Goal: Find specific page/section: Find specific page/section

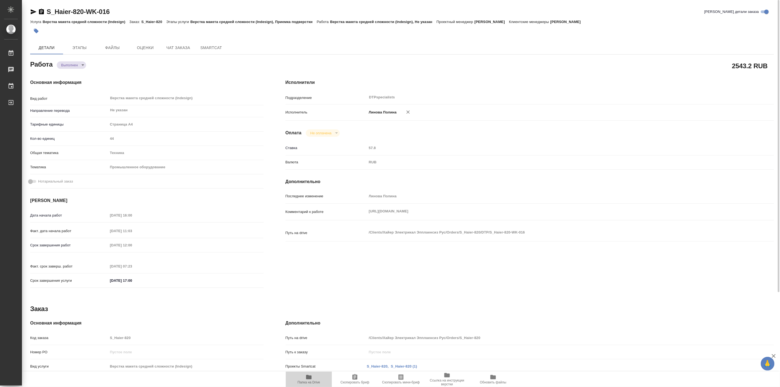
click at [309, 382] on span "Папка на Drive" at bounding box center [309, 383] width 22 height 4
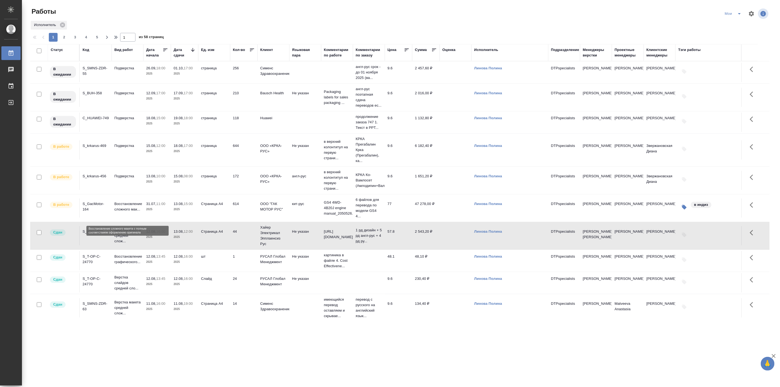
click at [127, 210] on p "Восстановление сложного мак..." at bounding box center [127, 206] width 26 height 11
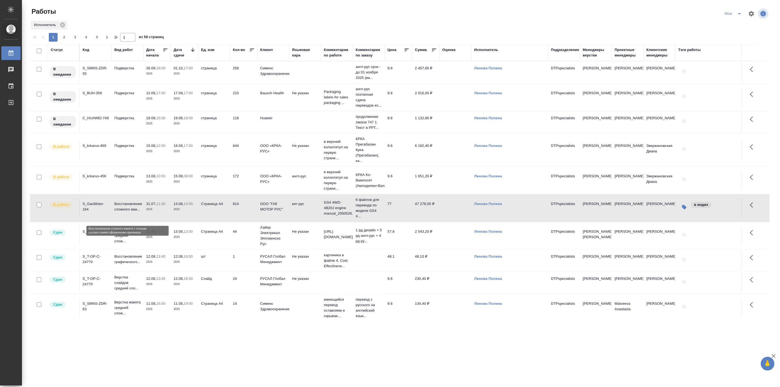
click at [127, 210] on p "Восстановление сложного мак..." at bounding box center [127, 206] width 26 height 11
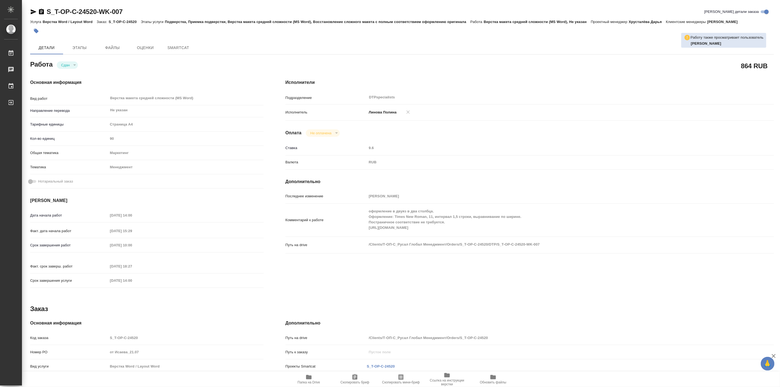
type textarea "x"
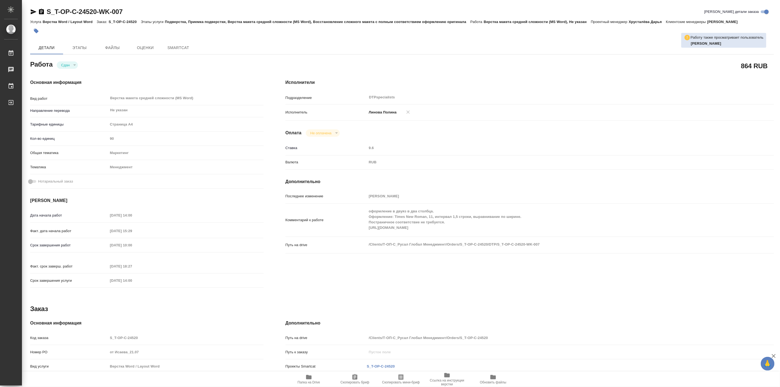
type textarea "x"
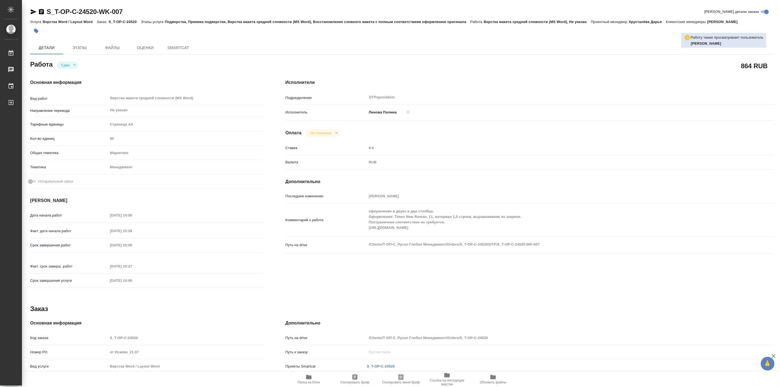
type textarea "x"
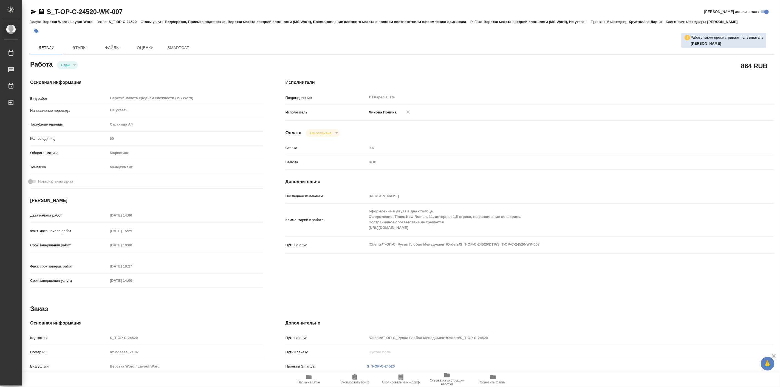
type textarea "x"
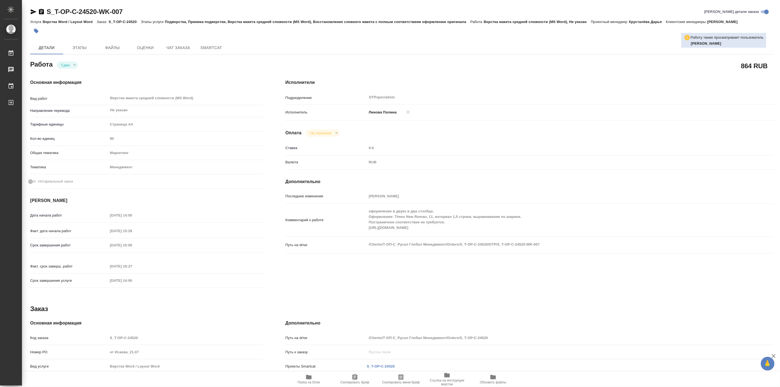
type textarea "x"
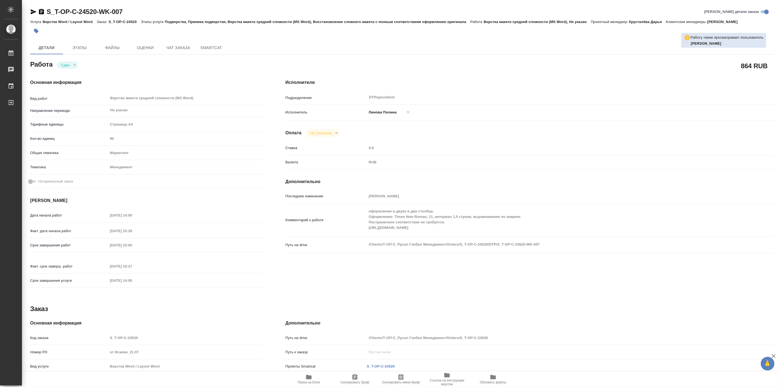
type textarea "x"
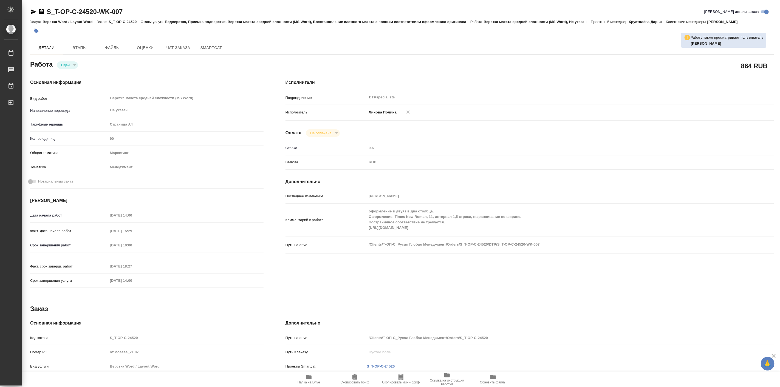
type textarea "x"
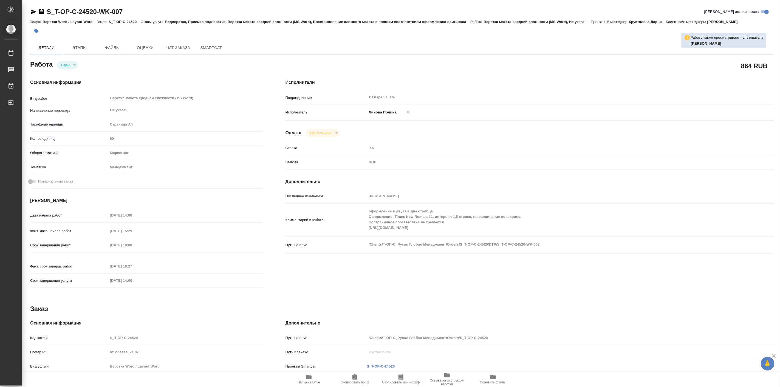
click at [309, 380] on icon "button" at bounding box center [309, 377] width 7 height 7
type textarea "x"
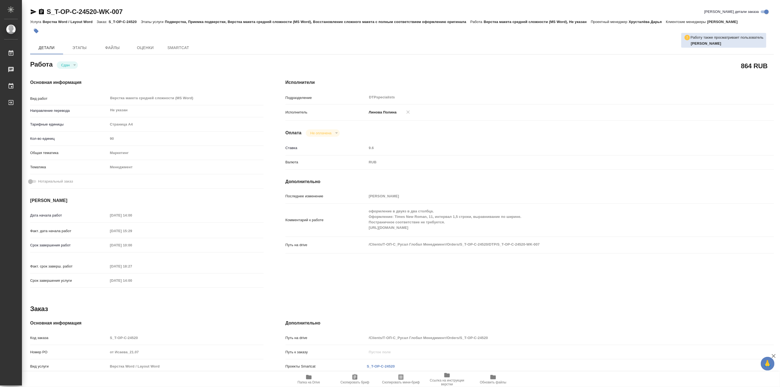
type textarea "x"
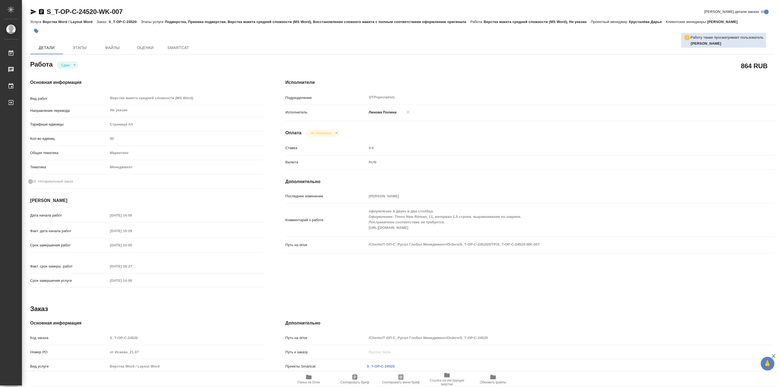
type textarea "x"
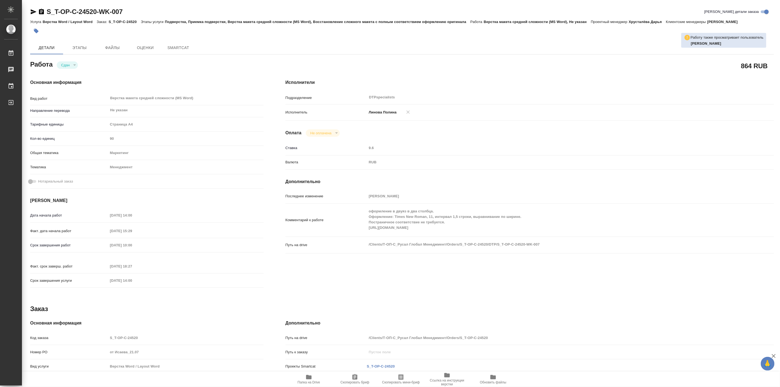
type textarea "x"
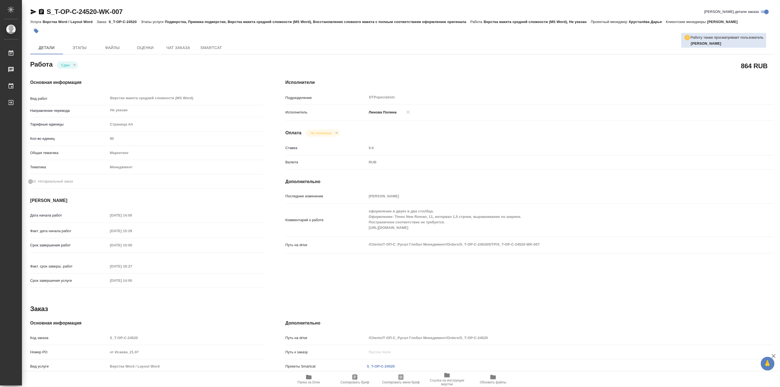
type textarea "x"
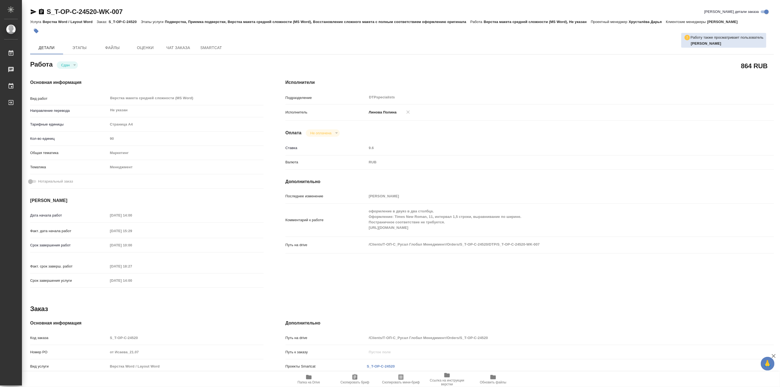
type textarea "x"
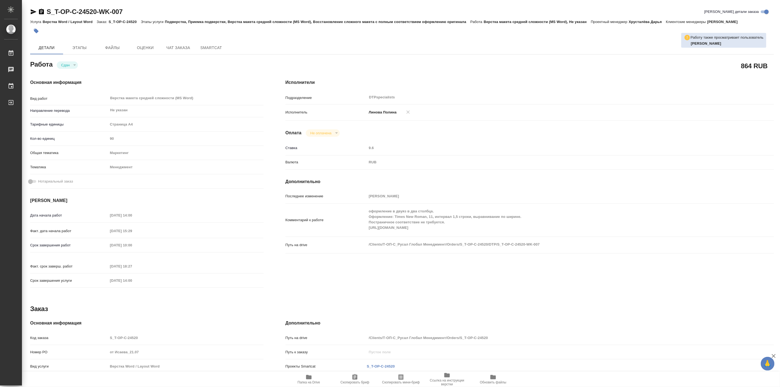
type textarea "x"
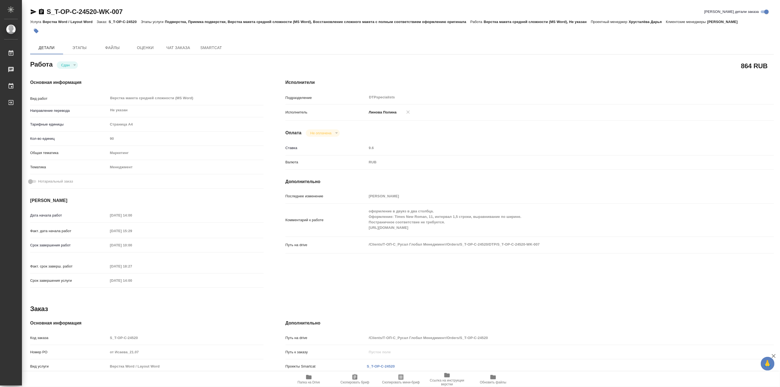
type textarea "x"
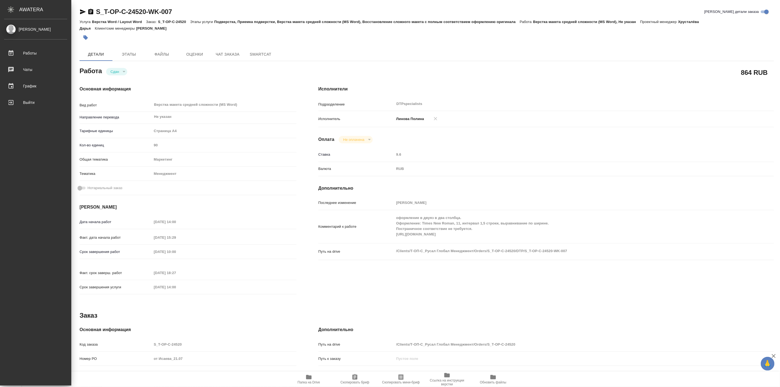
type textarea "x"
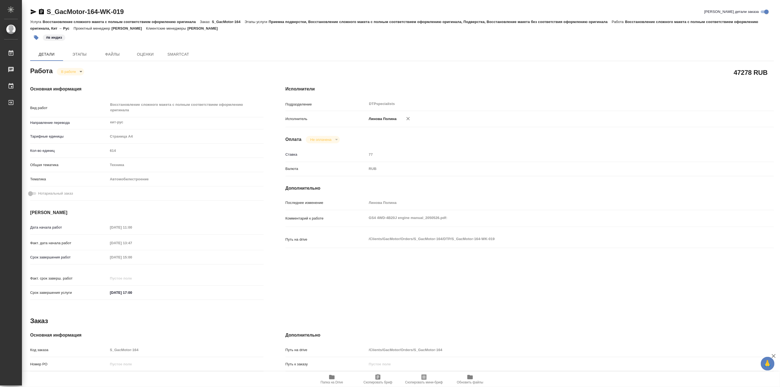
type textarea "x"
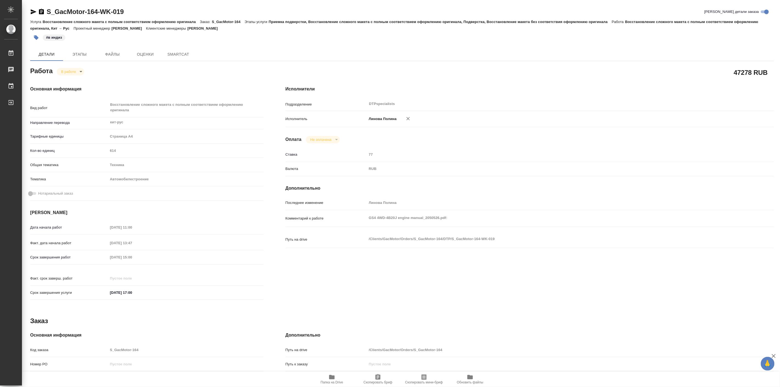
type textarea "x"
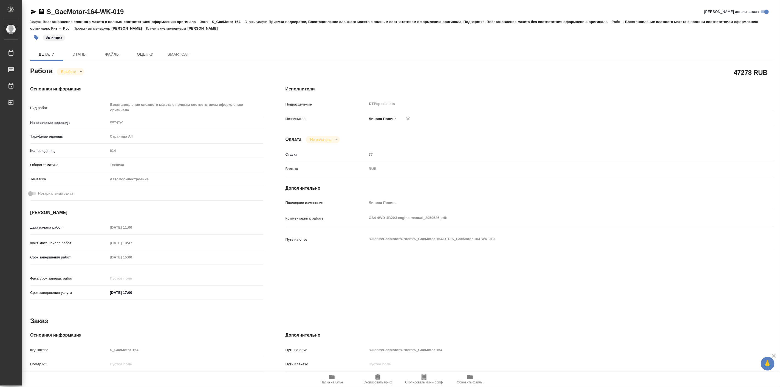
type textarea "x"
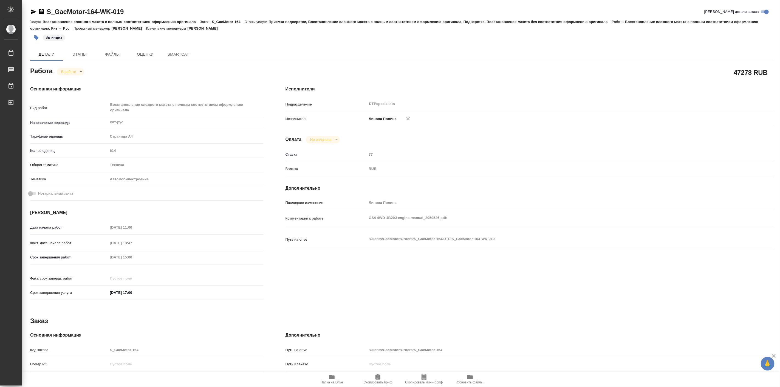
drag, startPoint x: 0, startPoint y: 0, endPoint x: 32, endPoint y: 11, distance: 34.2
click at [32, 11] on icon "button" at bounding box center [34, 11] width 6 height 5
type textarea "x"
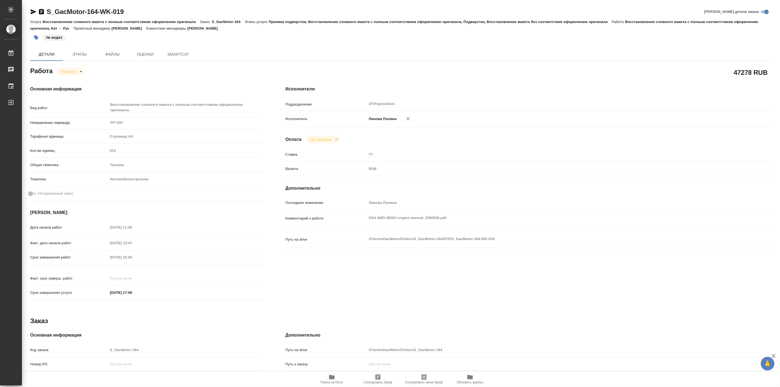
type textarea "x"
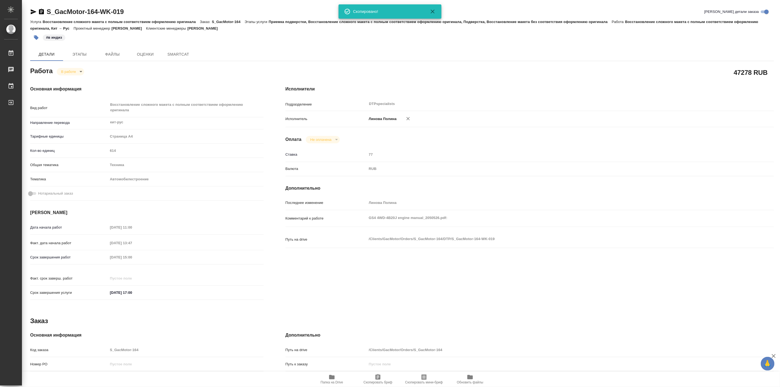
type textarea "x"
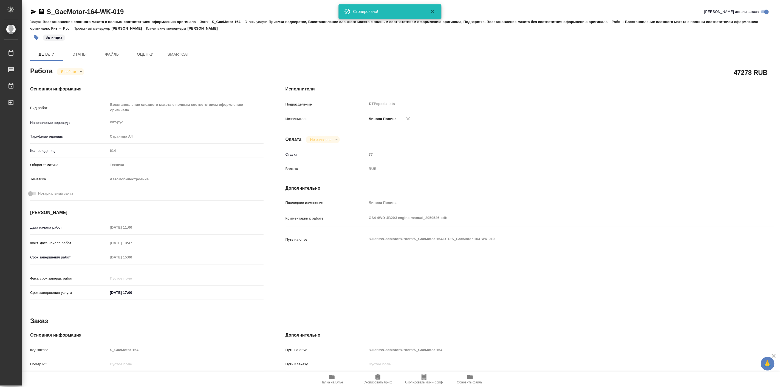
type textarea "x"
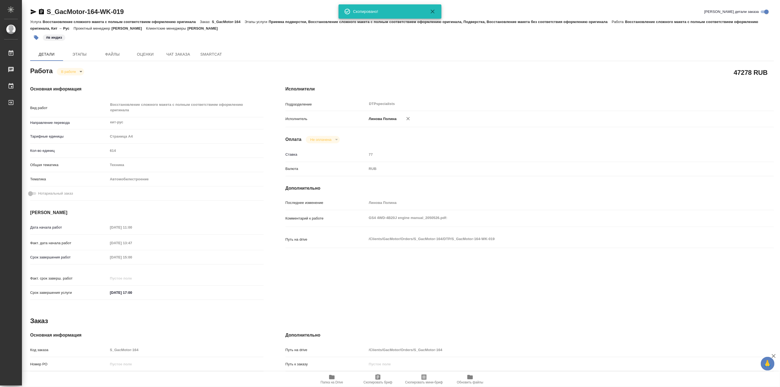
type textarea "x"
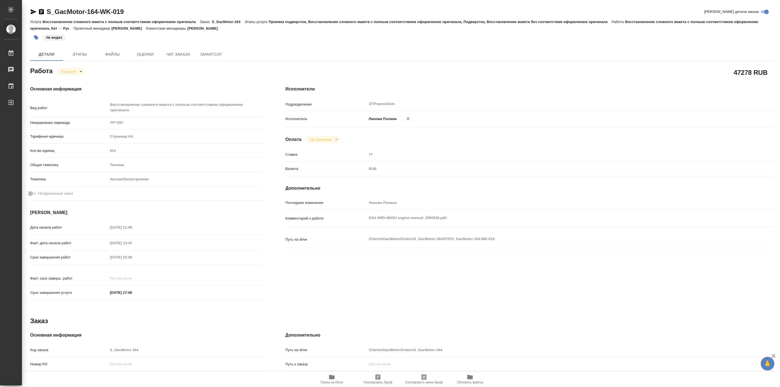
type textarea "x"
click at [32, 10] on icon "button" at bounding box center [34, 11] width 6 height 5
click at [106, 86] on h4 "Основная информация" at bounding box center [146, 89] width 233 height 7
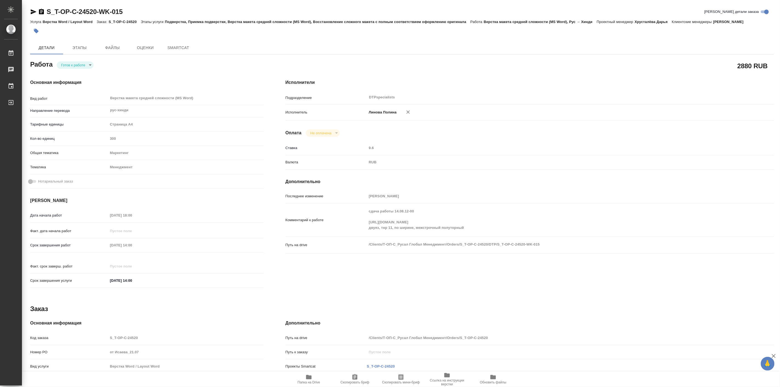
type textarea "x"
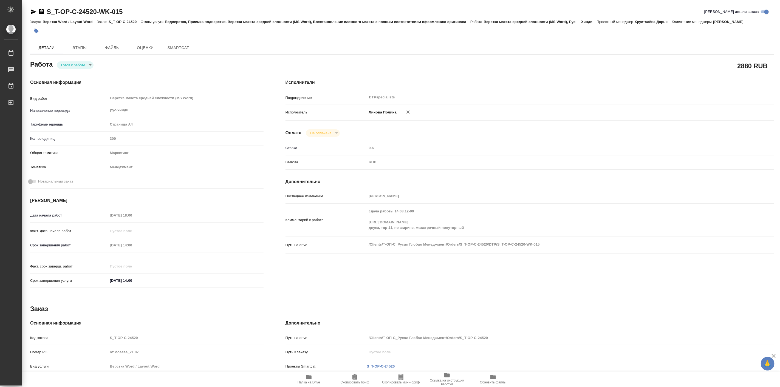
type textarea "x"
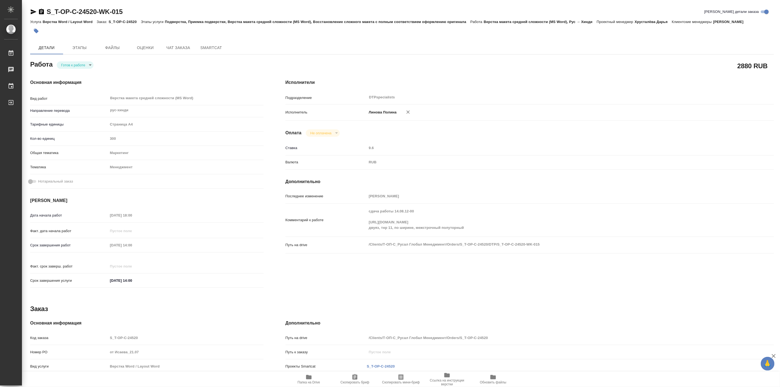
type textarea "x"
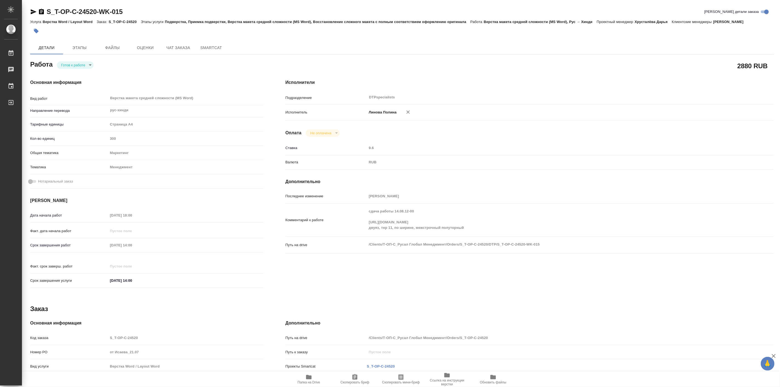
type textarea "x"
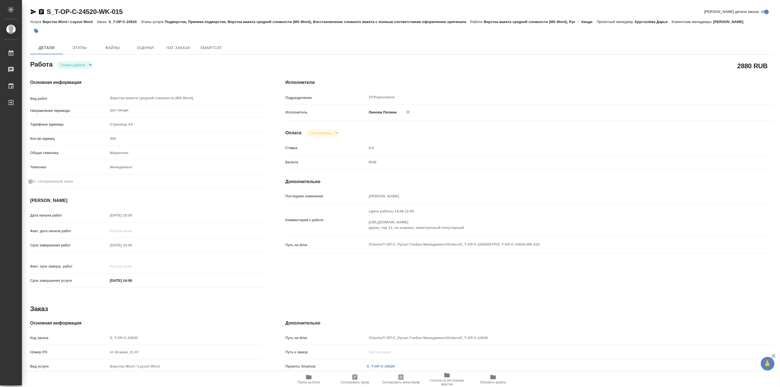
type textarea "x"
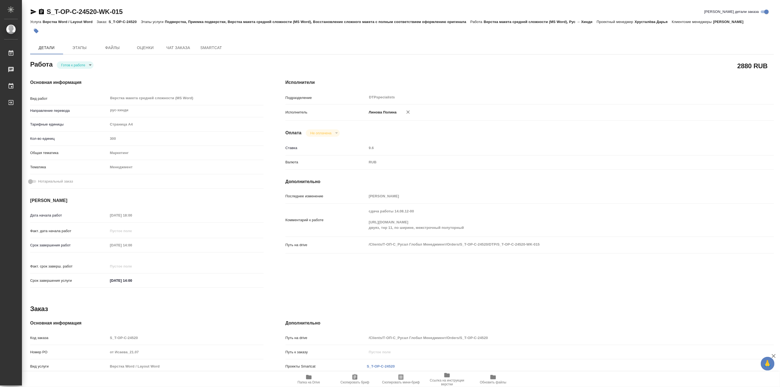
type textarea "x"
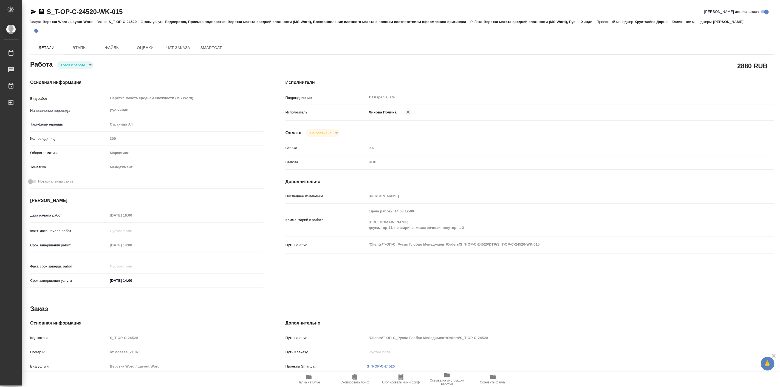
type textarea "x"
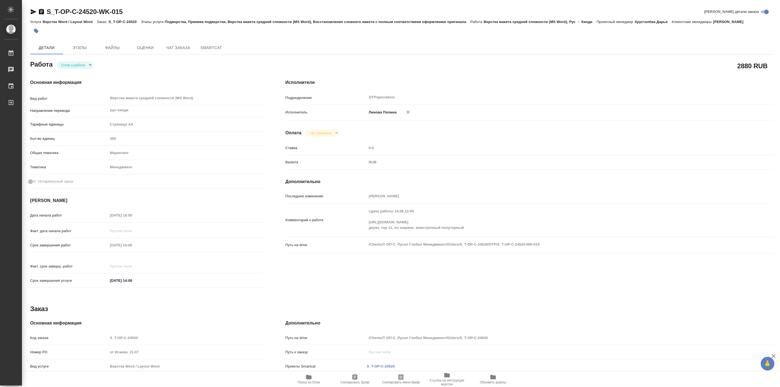
type textarea "x"
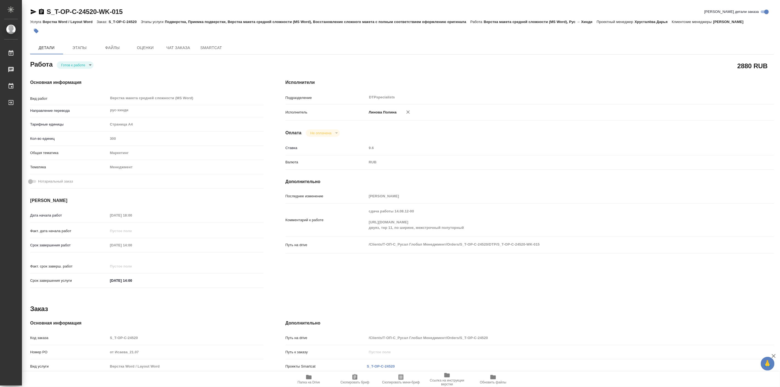
type textarea "x"
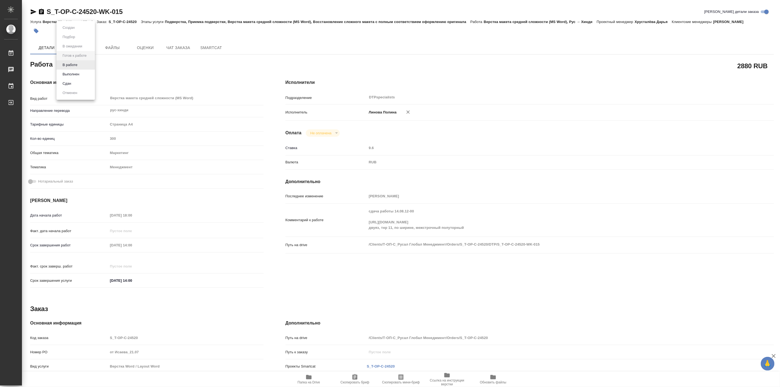
click at [89, 64] on body "🙏 .cls-1 fill:#fff; AWATERA Linova Polina Работы 0 Чаты График Выйти S_T-OP-C-2…" at bounding box center [390, 193] width 780 height 387
click at [84, 66] on li "В работе" at bounding box center [76, 64] width 38 height 9
type textarea "x"
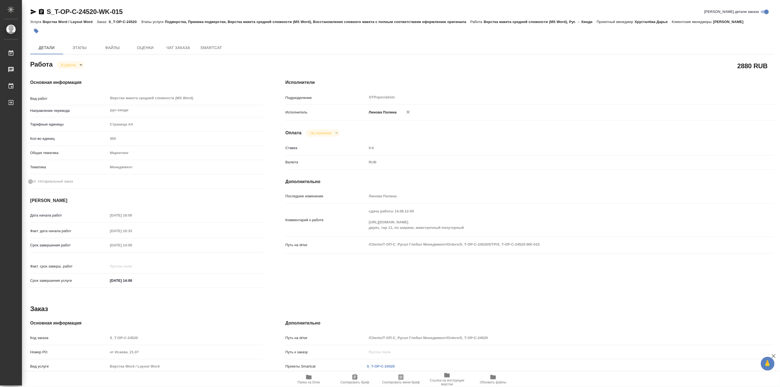
type textarea "x"
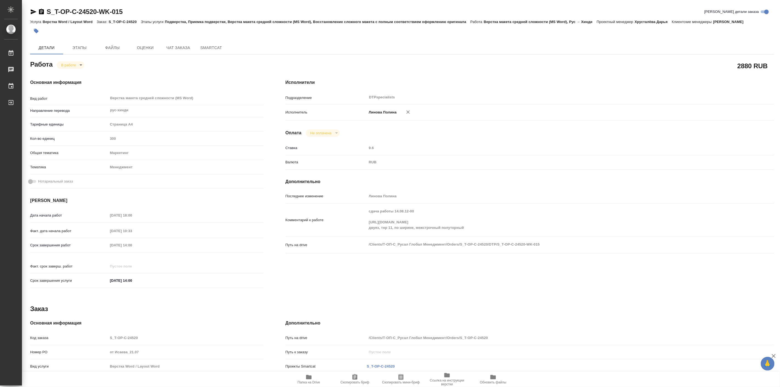
type textarea "x"
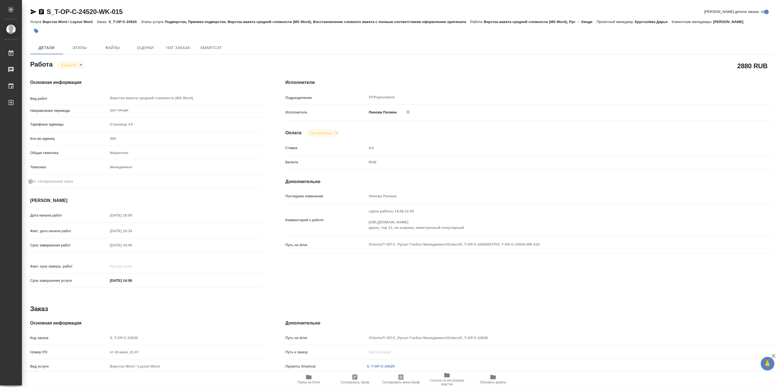
type textarea "x"
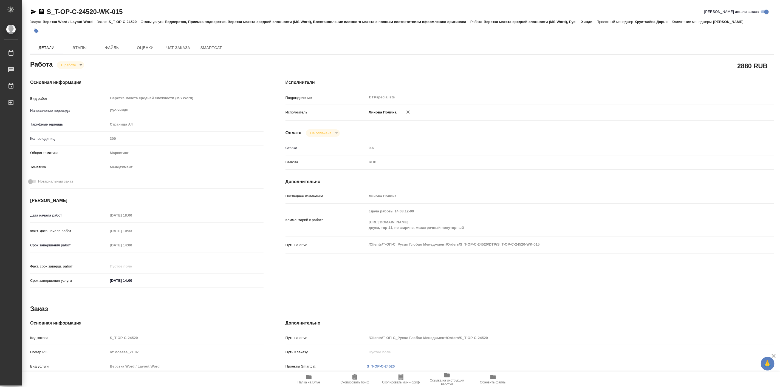
type textarea "x"
drag, startPoint x: 41, startPoint y: 2, endPoint x: 98, endPoint y: 12, distance: 57.4
click at [98, 12] on div "S_T-OP-C-24520-WK-015 Кратко детали заказа Услуга Верстка Word / Layout Word За…" at bounding box center [402, 245] width 750 height 491
copy link "S_T-OP-C-24520"
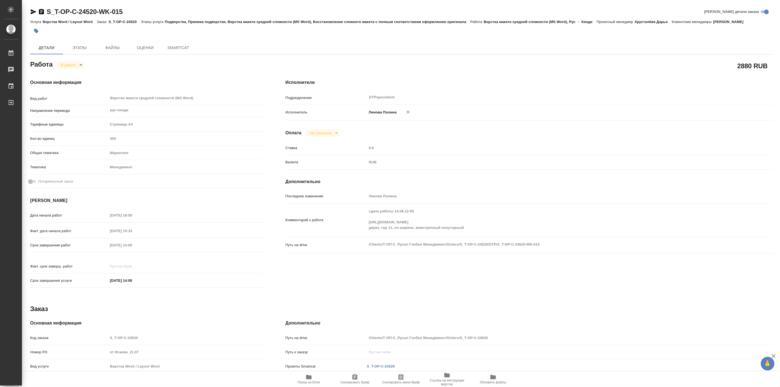
type textarea "x"
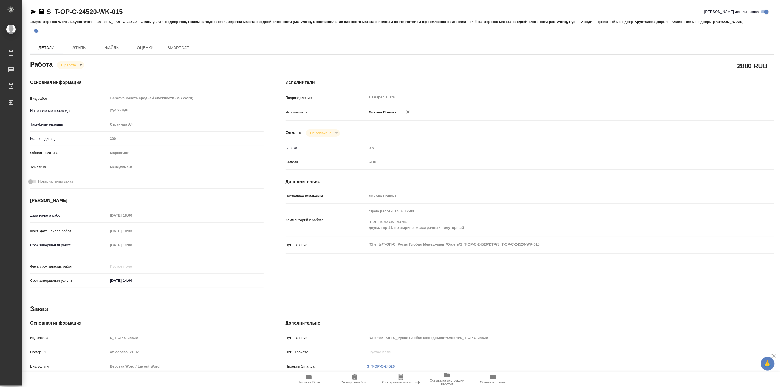
type textarea "x"
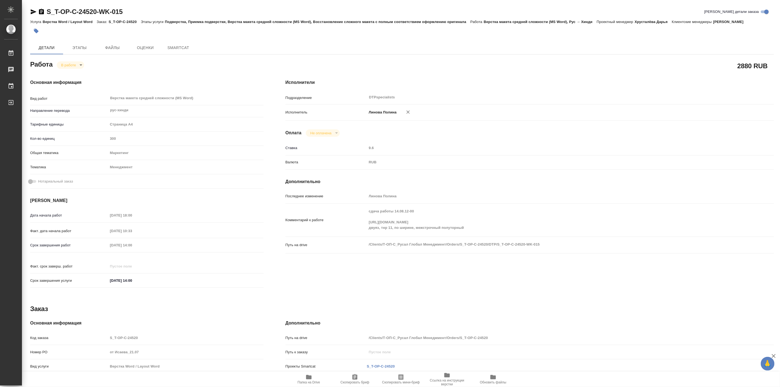
type textarea "x"
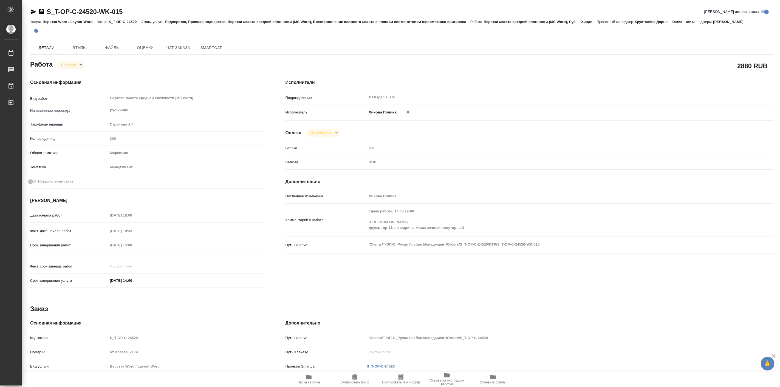
type textarea "x"
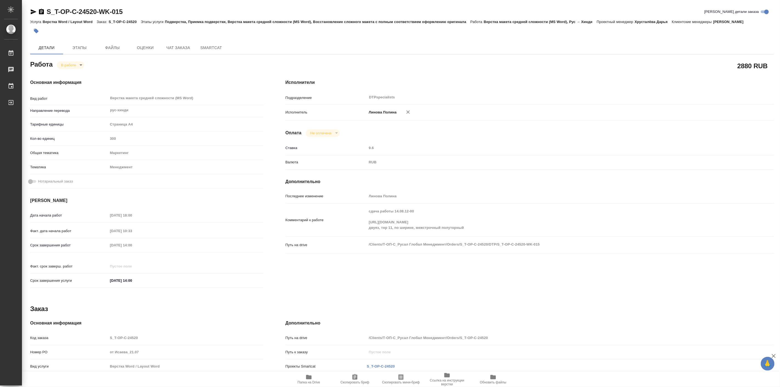
type textarea "x"
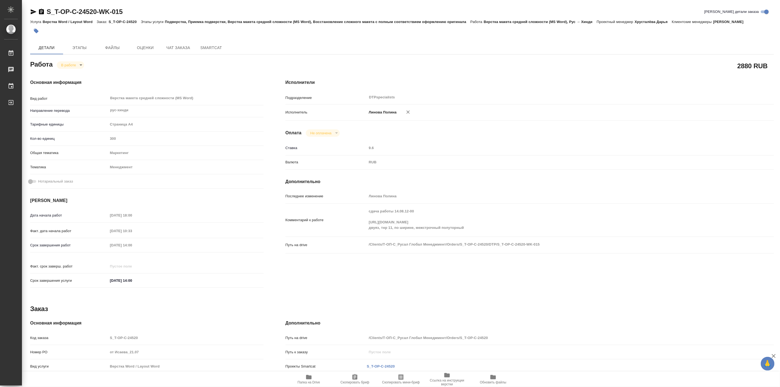
type textarea "x"
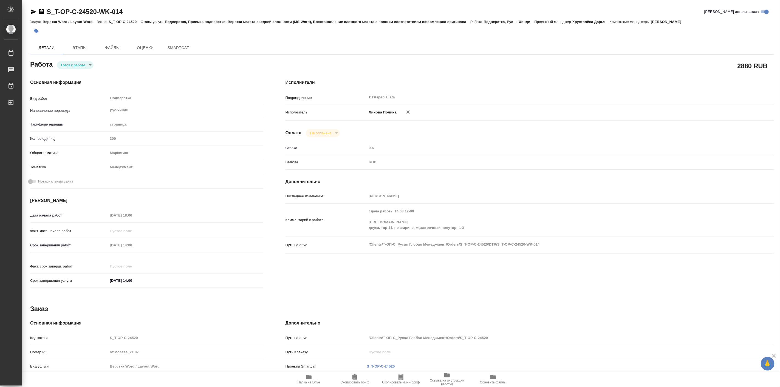
type textarea "x"
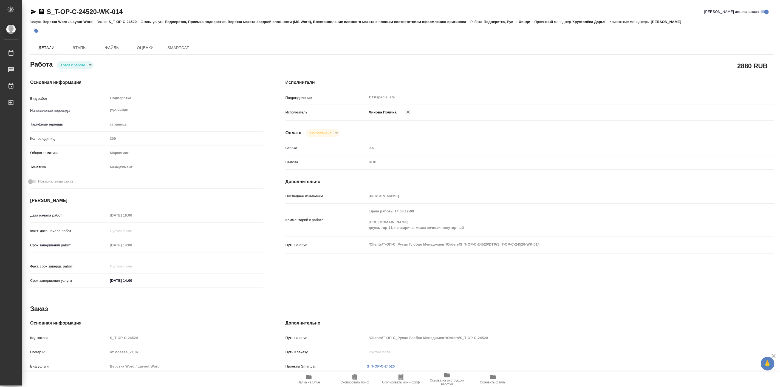
type textarea "x"
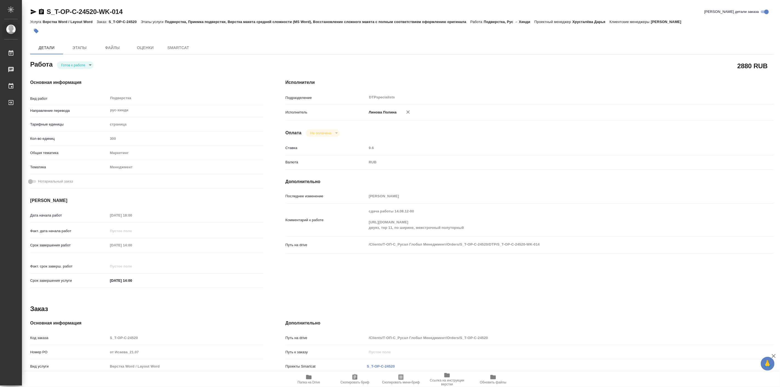
type textarea "x"
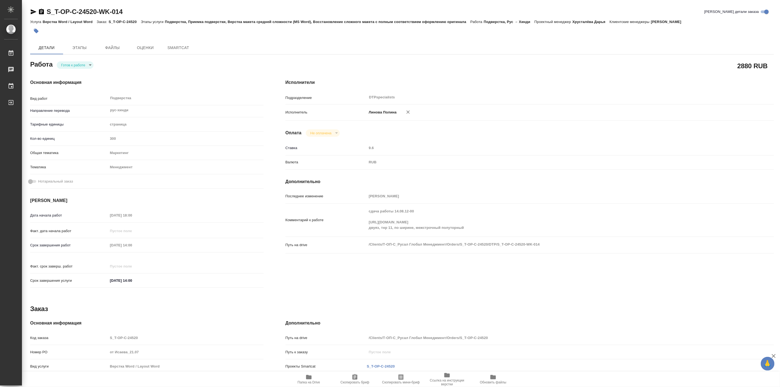
type textarea "x"
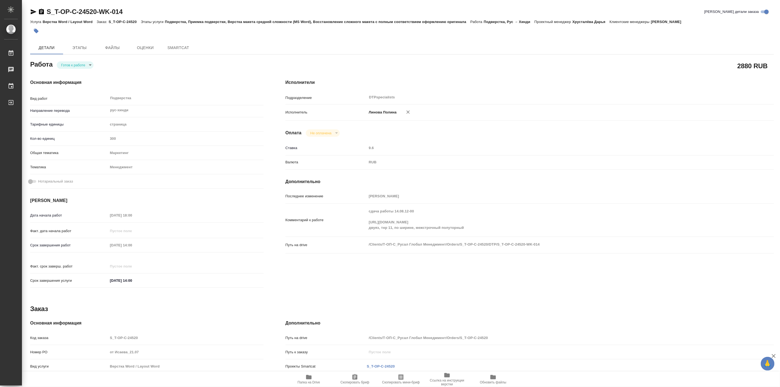
type textarea "x"
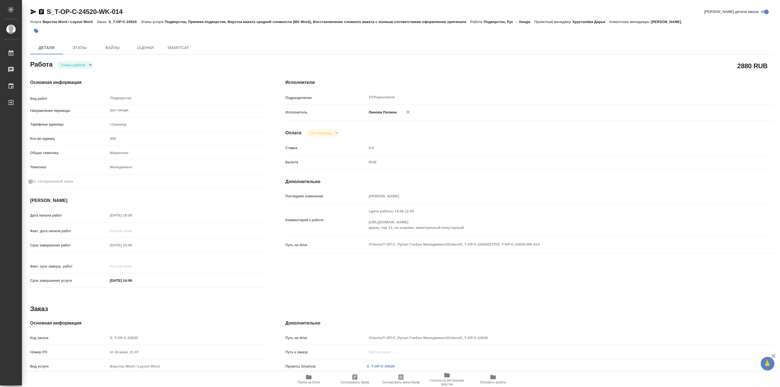
type textarea "x"
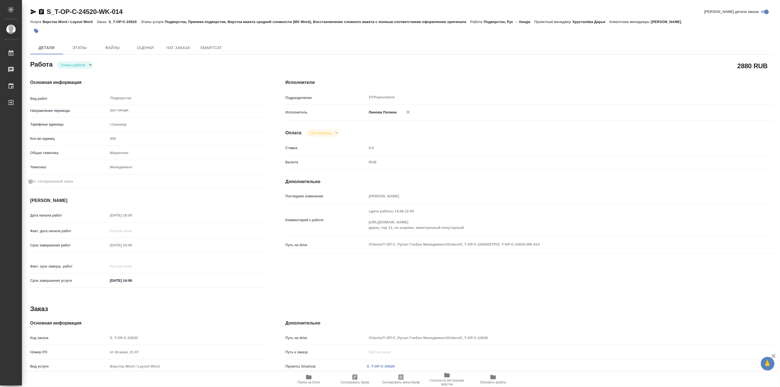
type textarea "x"
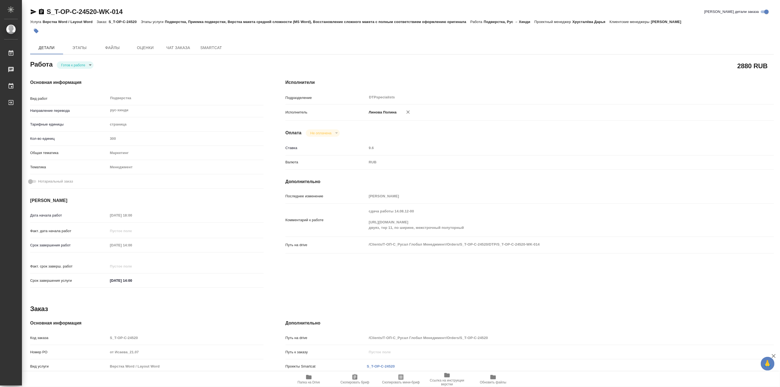
type textarea "x"
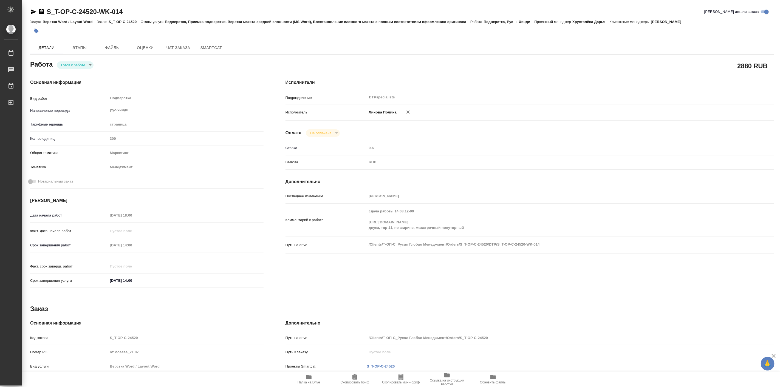
type textarea "x"
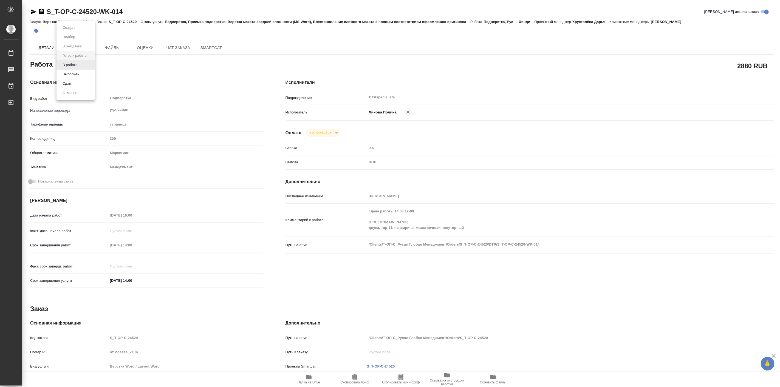
click at [77, 63] on body "🙏 .cls-1 fill:#fff; AWATERA [PERSON_NAME] Работы Чаты График Выйти S_T-OP-C-245…" at bounding box center [390, 193] width 780 height 387
click at [72, 66] on button "В работе" at bounding box center [70, 65] width 18 height 6
type textarea "x"
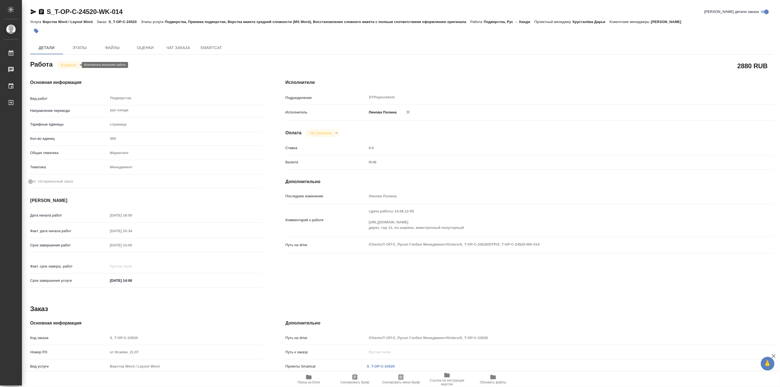
type textarea "x"
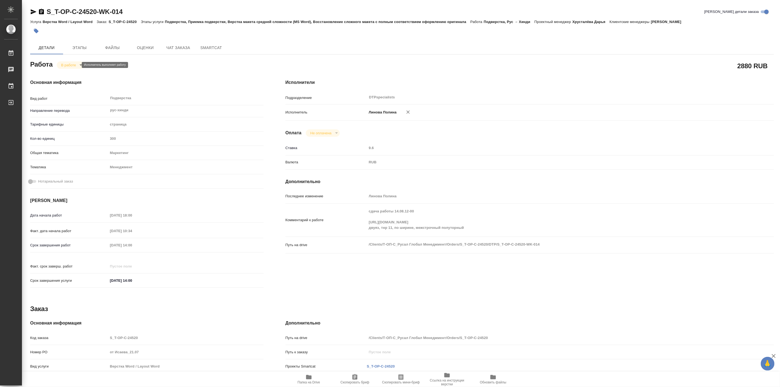
type textarea "x"
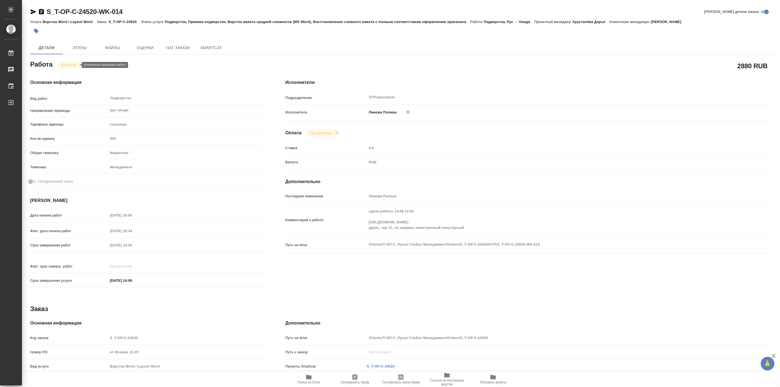
type textarea "x"
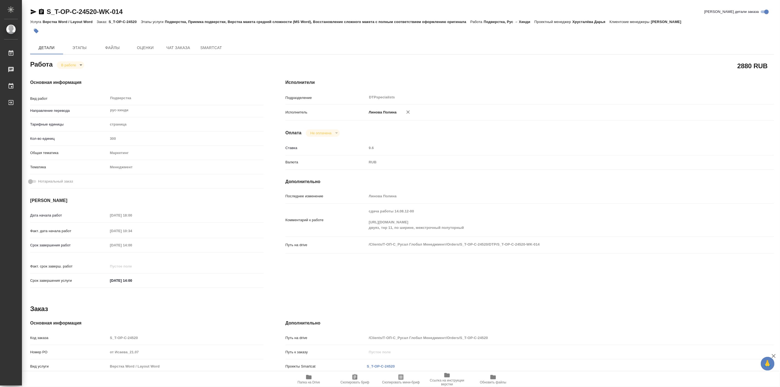
type textarea "x"
